Goal: Task Accomplishment & Management: Use online tool/utility

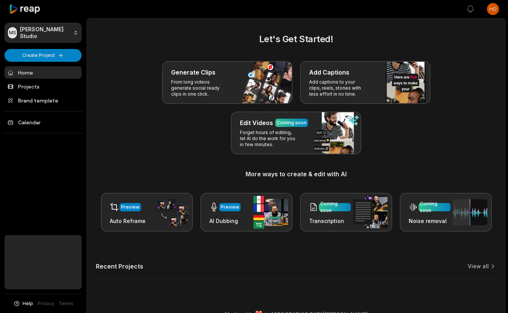
click at [233, 87] on div "Generate Clips From long videos generate social ready clips in one click." at bounding box center [227, 82] width 131 height 43
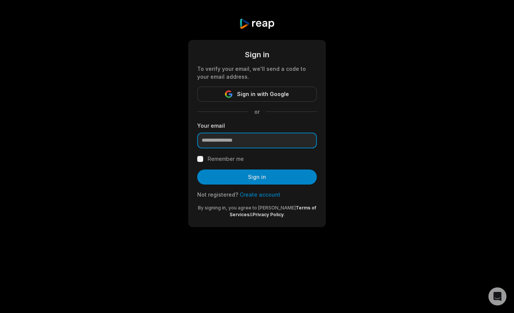
click at [254, 136] on input "email" at bounding box center [257, 140] width 120 height 16
click at [221, 139] on input "email" at bounding box center [257, 140] width 120 height 16
type input "**********"
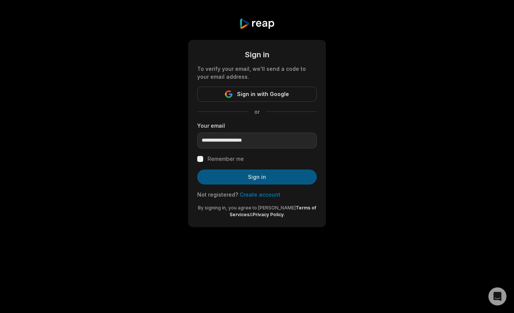
click at [232, 180] on button "Sign in" at bounding box center [257, 176] width 120 height 15
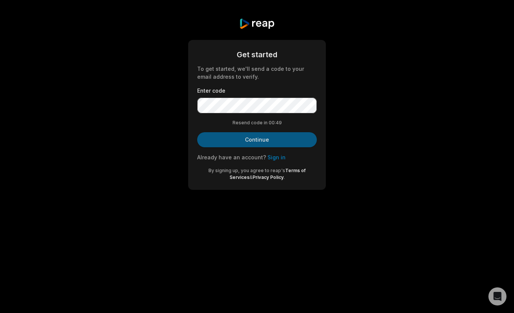
click at [269, 138] on button "Continue" at bounding box center [257, 139] width 120 height 15
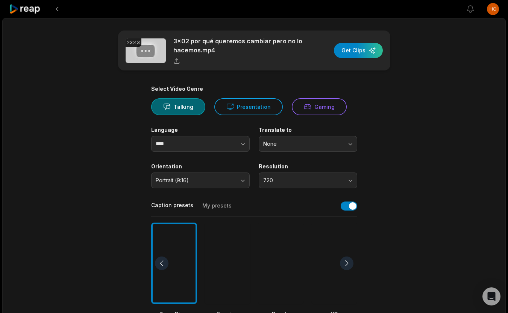
click at [215, 204] on button "My presets" at bounding box center [216, 209] width 29 height 14
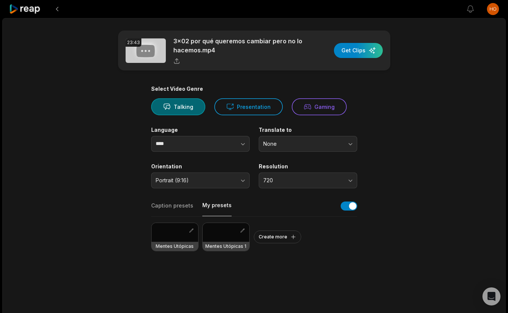
click at [169, 227] on div at bounding box center [175, 232] width 47 height 19
click at [231, 234] on div at bounding box center [226, 232] width 47 height 19
click at [355, 52] on div "button" at bounding box center [358, 50] width 49 height 15
